Goal: Check status: Check status

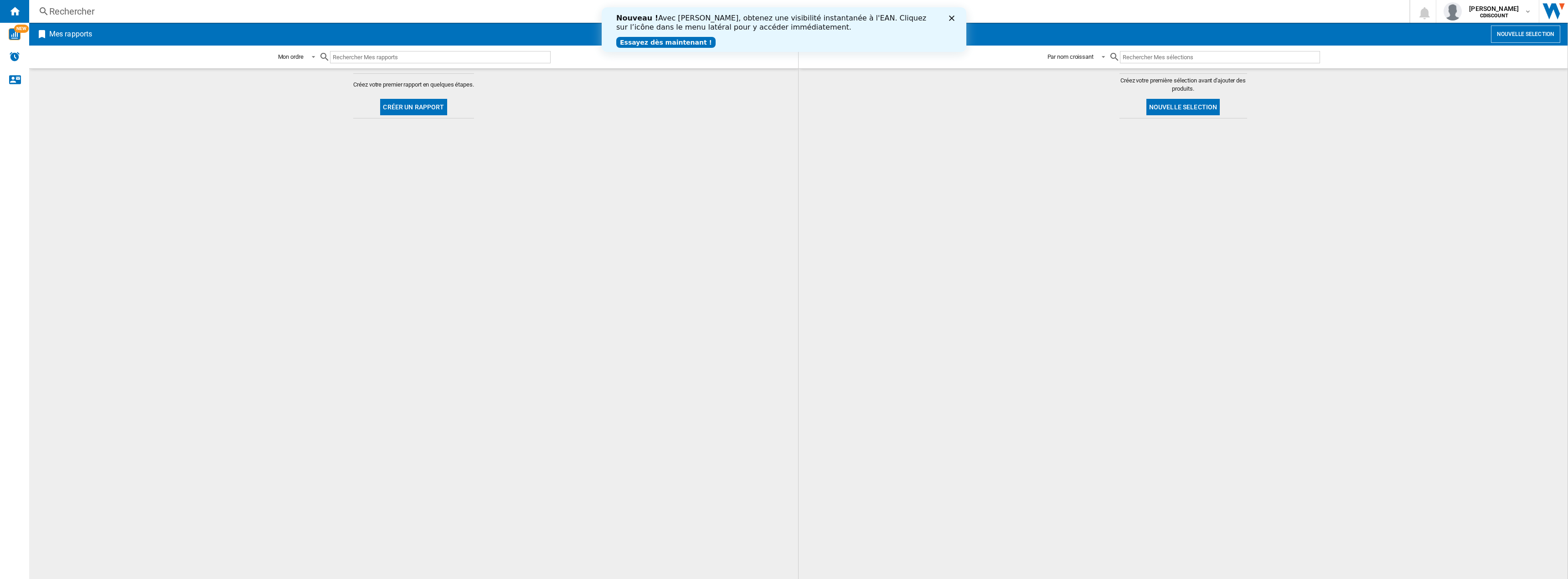
click at [61, 16] on div "Rechercher" at bounding box center [717, 11] width 1336 height 12
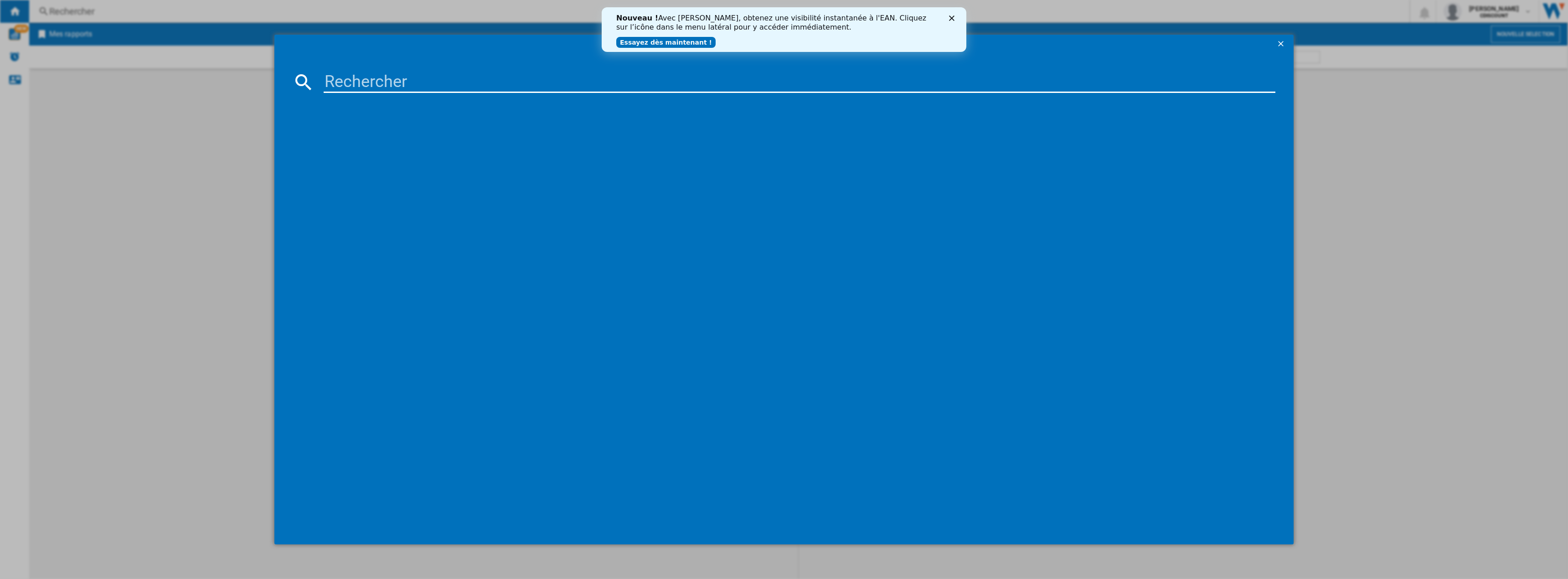
click at [352, 85] on input at bounding box center [799, 82] width 952 height 22
paste input "vte3417766186058"
type input "vte3417766186058"
click at [953, 19] on icon "Fermer" at bounding box center [952, 19] width 5 height 5
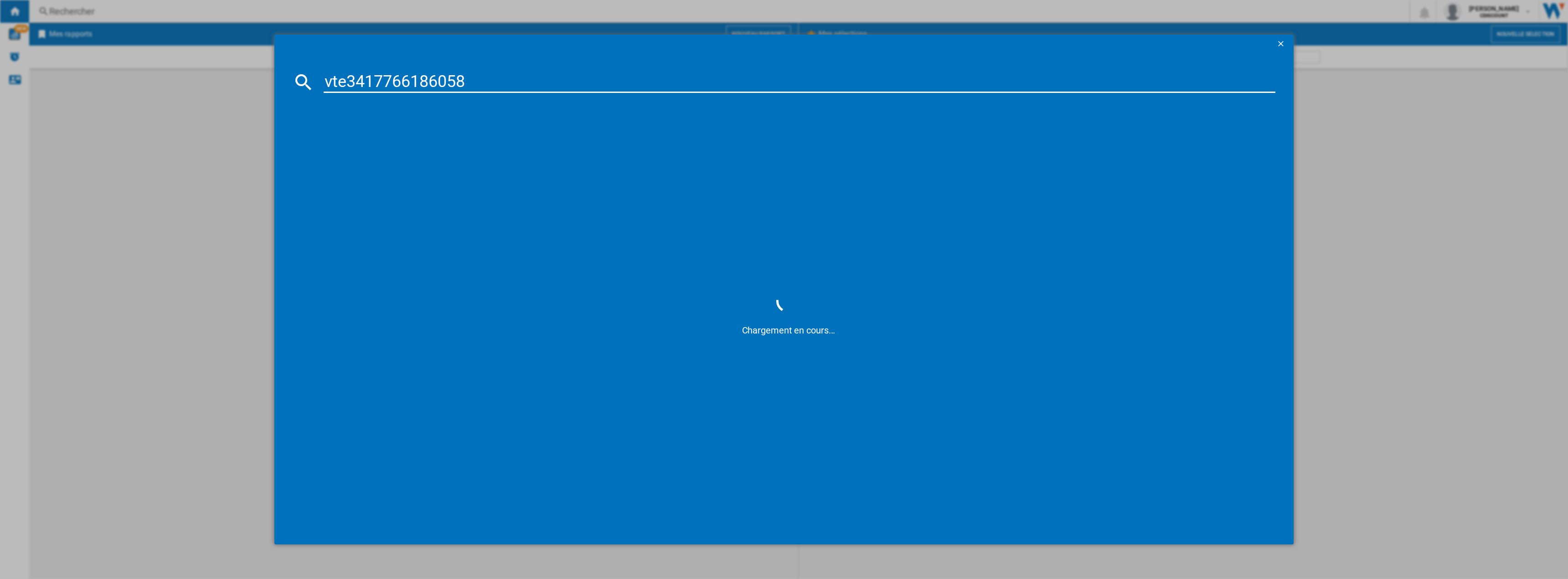
click at [495, 83] on input "vte3417766186058" at bounding box center [799, 82] width 952 height 22
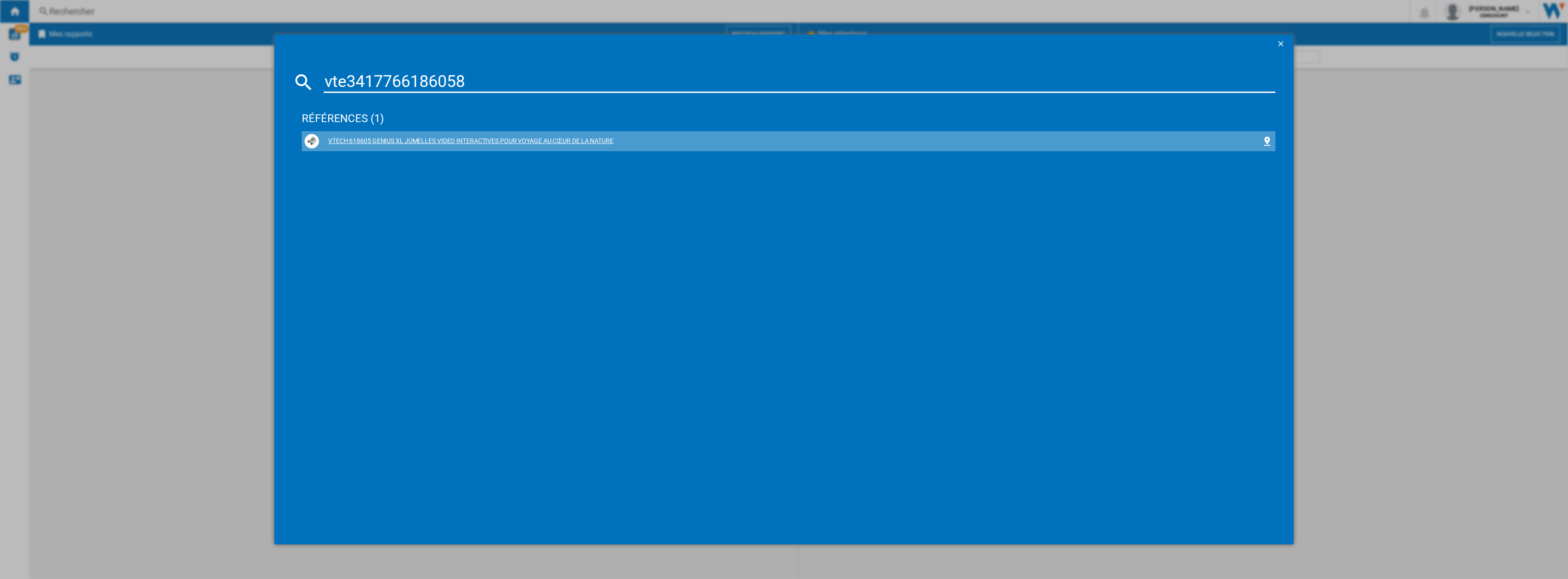
click at [567, 147] on div "VTECH 618605 GENIUS XL JUMELLES VIDEO INTERACTIVES POUR VOYAGE AU CŒUR DE LA NA…" at bounding box center [788, 141] width 968 height 15
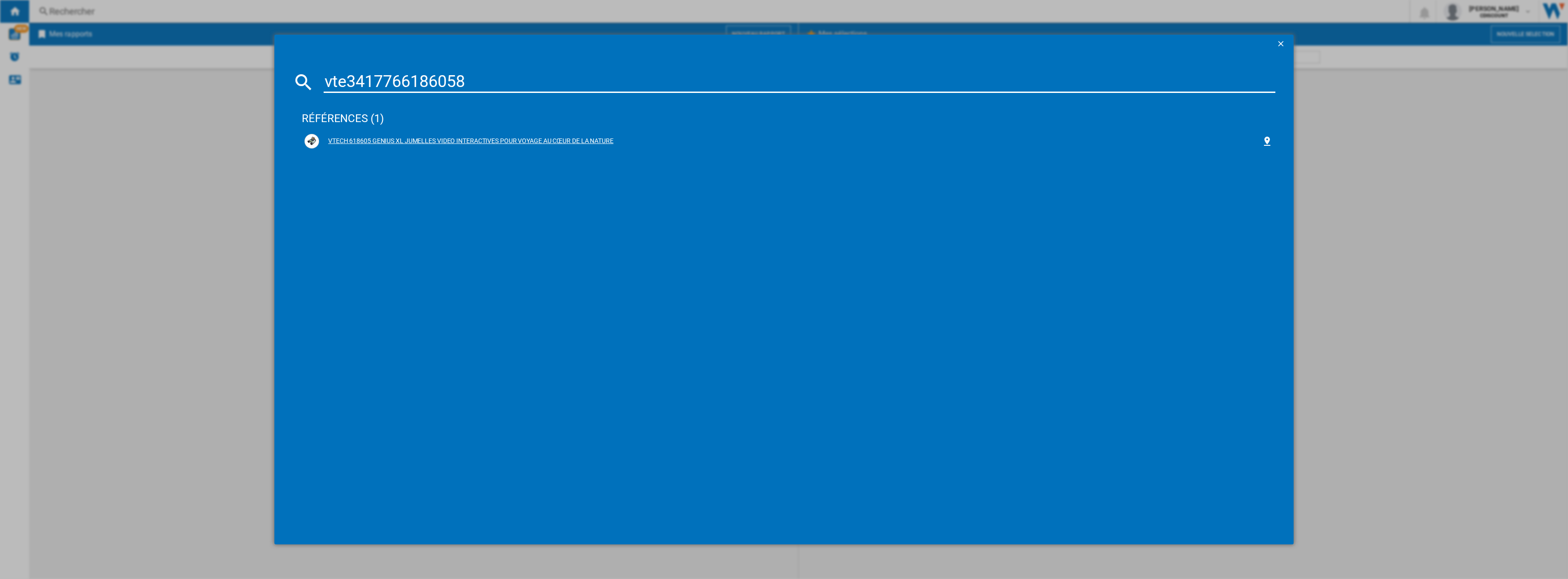
click at [542, 134] on div "VTECH 618605 GENIUS XL JUMELLES VIDEO INTERACTIVES POUR VOYAGE AU CŒUR DE LA NA…" at bounding box center [788, 141] width 968 height 15
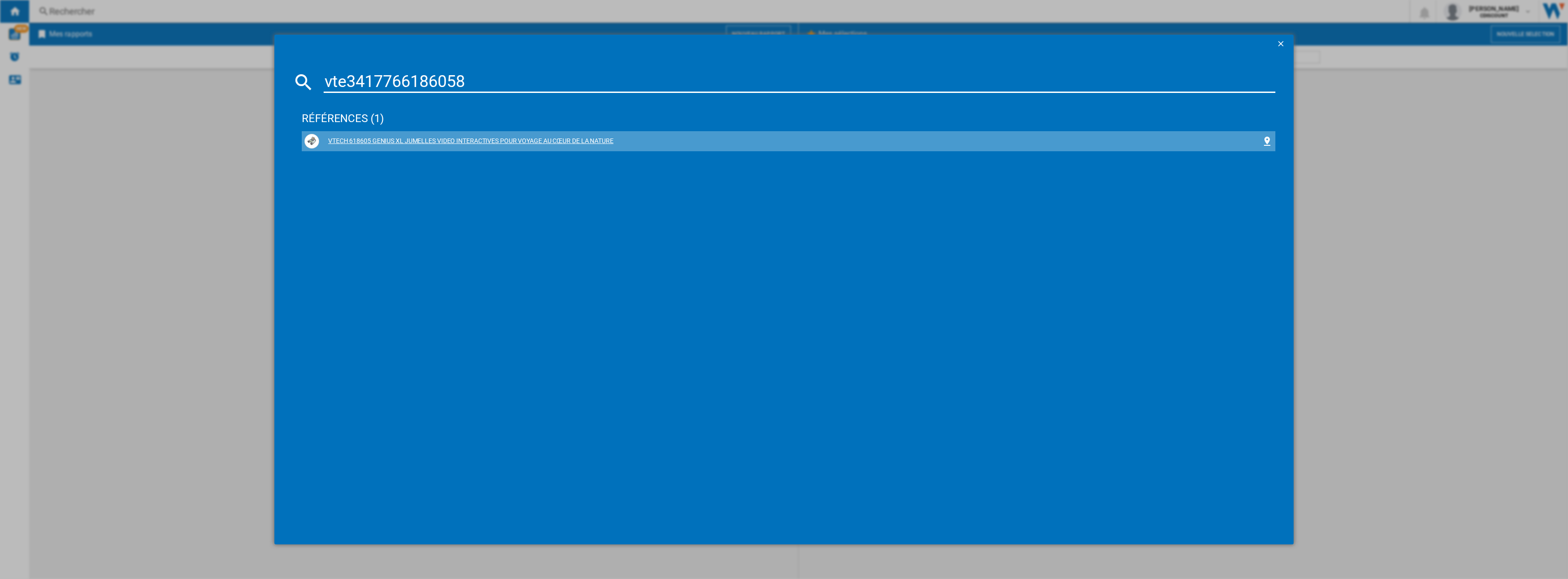
click at [546, 134] on div "VTECH 618605 GENIUS XL JUMELLES VIDEO INTERACTIVES POUR VOYAGE AU CŒUR DE LA NA…" at bounding box center [788, 141] width 968 height 15
click at [549, 140] on div "VTECH 618605 GENIUS XL JUMELLES VIDEO INTERACTIVES POUR VOYAGE AU CŒUR DE LA NA…" at bounding box center [790, 141] width 943 height 9
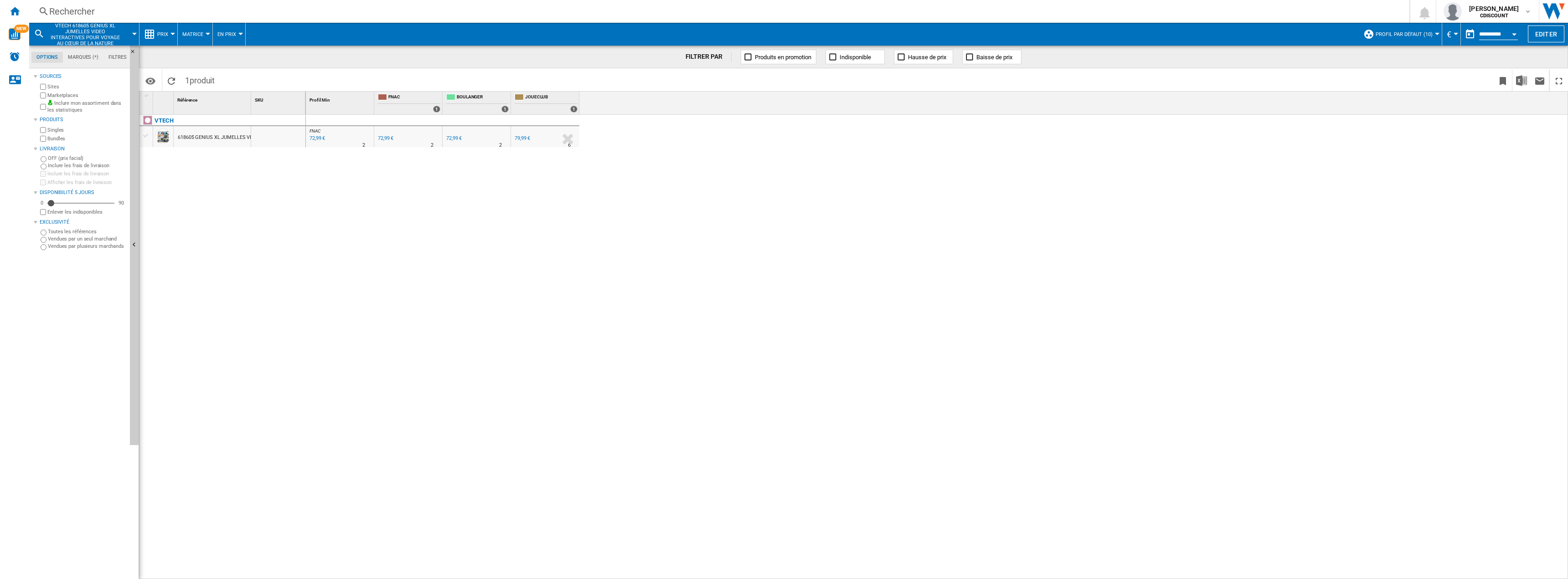
click at [172, 34] on div at bounding box center [172, 33] width 4 height 3
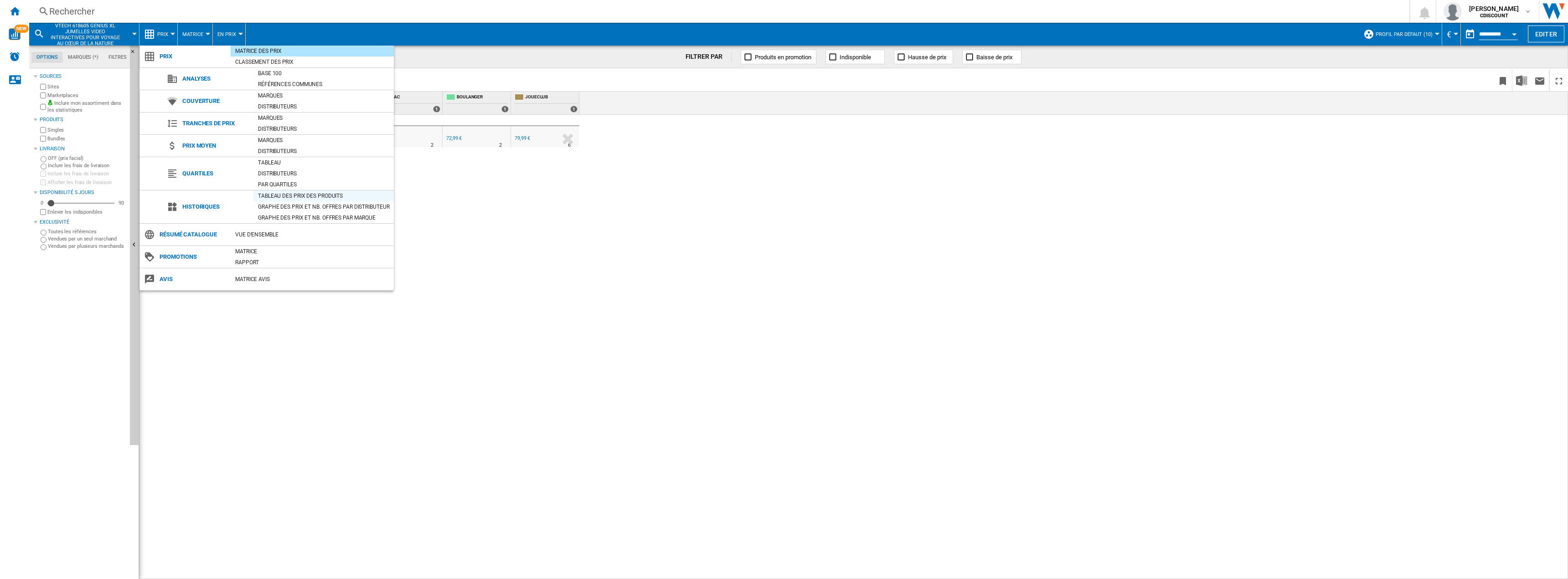
click at [305, 191] on div "Tableau des prix des produits" at bounding box center [323, 196] width 140 height 9
